Goal: Navigation & Orientation: Find specific page/section

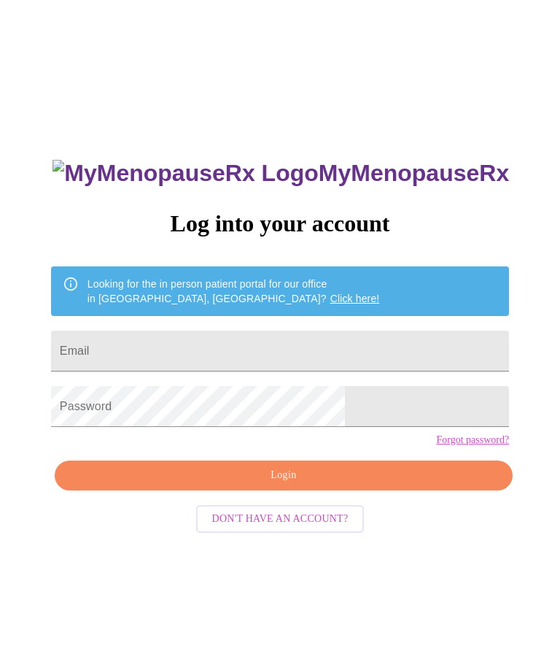
click at [328, 364] on input "Email" at bounding box center [280, 350] width 458 height 41
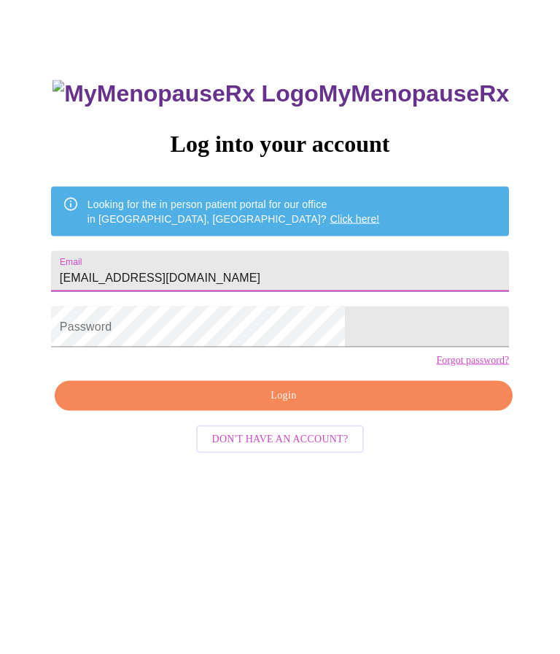
type input "Kimt175@yahoo.com"
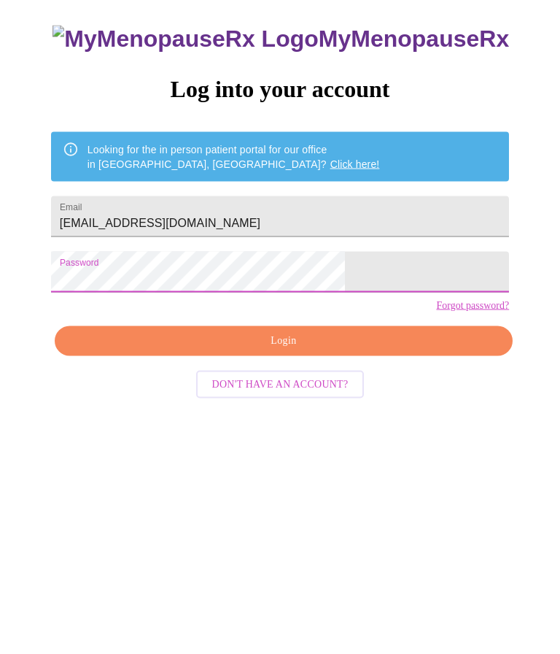
click at [344, 466] on span "Login" at bounding box center [283, 475] width 425 height 18
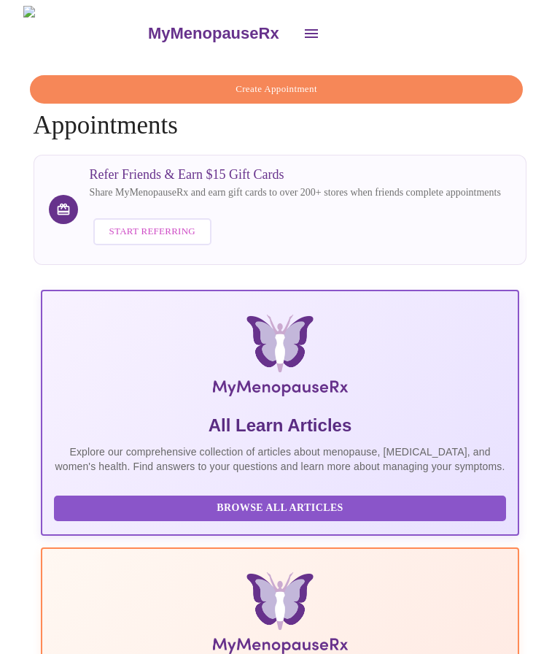
click at [303, 36] on icon "open drawer" at bounding box center [312, 34] width 18 height 18
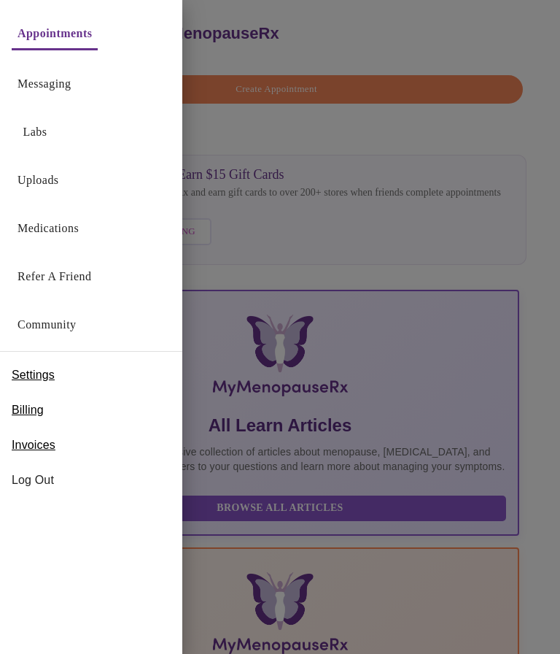
click at [52, 92] on link "Messaging" at bounding box center [44, 84] width 53 height 20
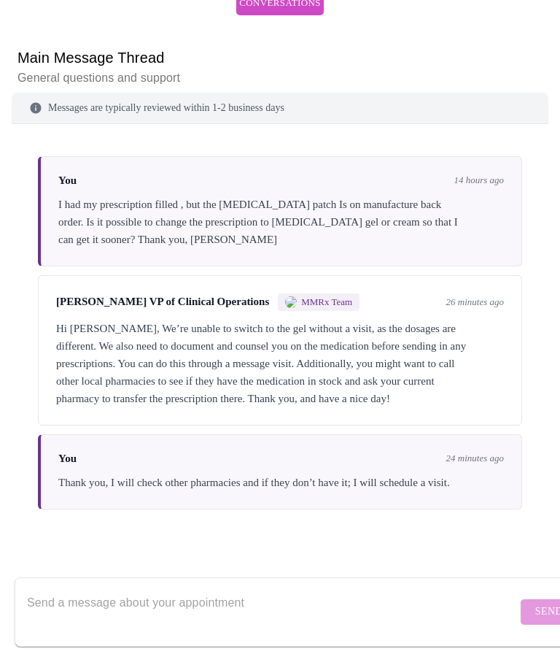
scroll to position [104, 0]
